Goal: Go to known website: Access a specific website the user already knows

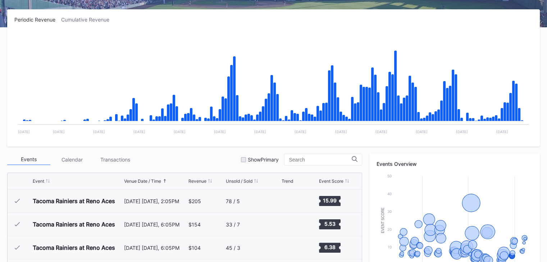
scroll to position [1495, 0]
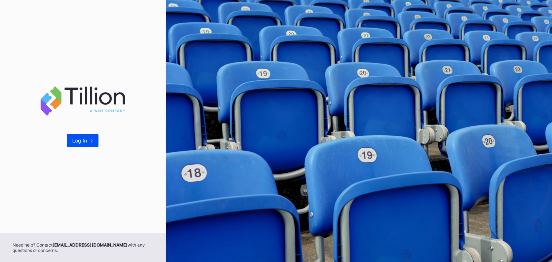
click at [96, 137] on button "Log In ->" at bounding box center [83, 140] width 32 height 13
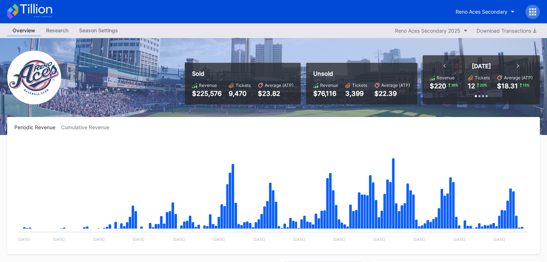
scroll to position [1495, 0]
